Goal: Task Accomplishment & Management: Use online tool/utility

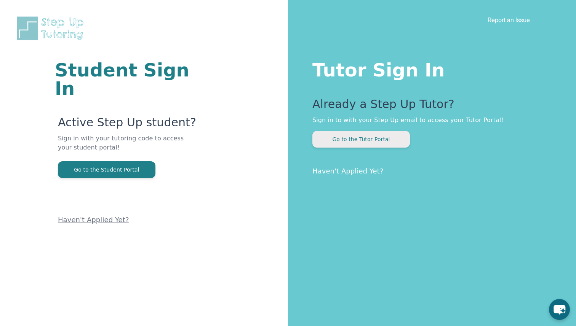
click at [376, 137] on button "Go to the Tutor Portal" at bounding box center [360, 139] width 97 height 17
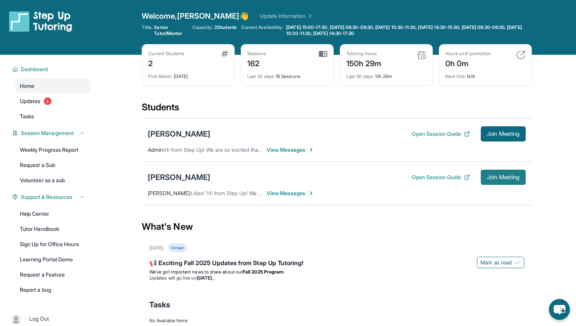
click at [483, 175] on button "Join Meeting" at bounding box center [503, 177] width 45 height 15
